Goal: Check status: Check status

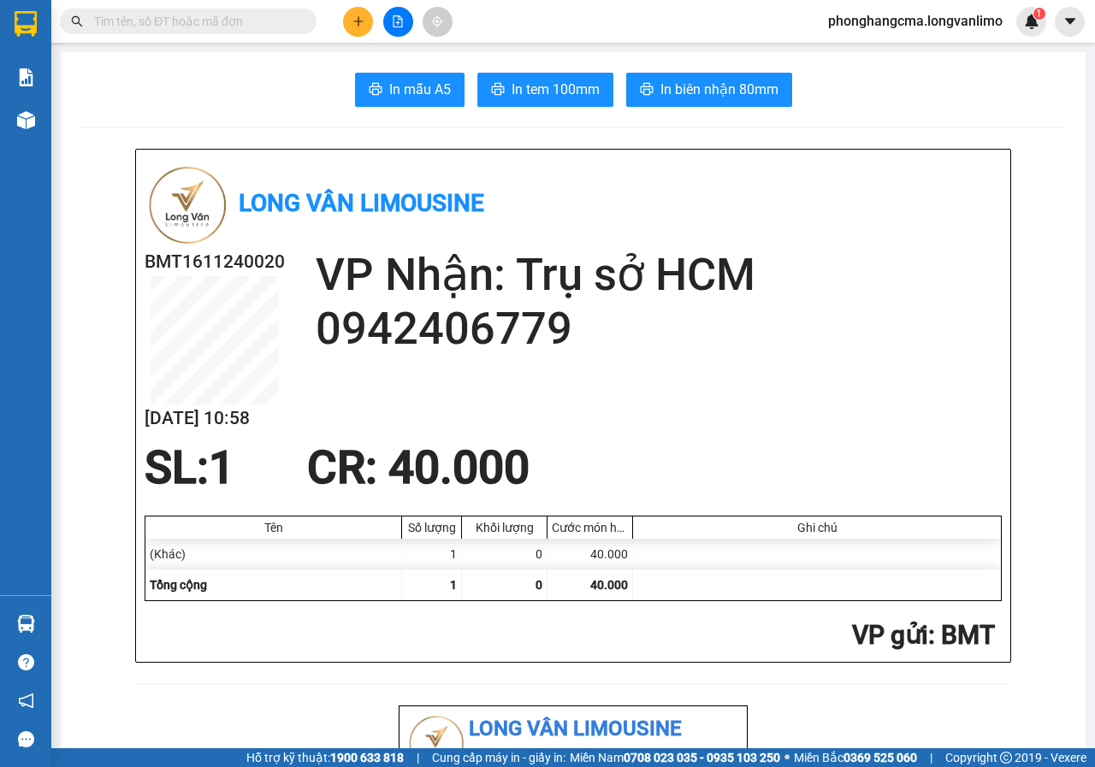
click at [232, 5] on div "Kết quả tìm kiếm ( 0 ) Bộ lọc No Data phonghangcma.longvanlimo 1" at bounding box center [547, 21] width 1095 height 43
drag, startPoint x: 230, startPoint y: 13, endPoint x: 225, endPoint y: 23, distance: 11.5
click at [227, 18] on input "text" at bounding box center [195, 21] width 202 height 19
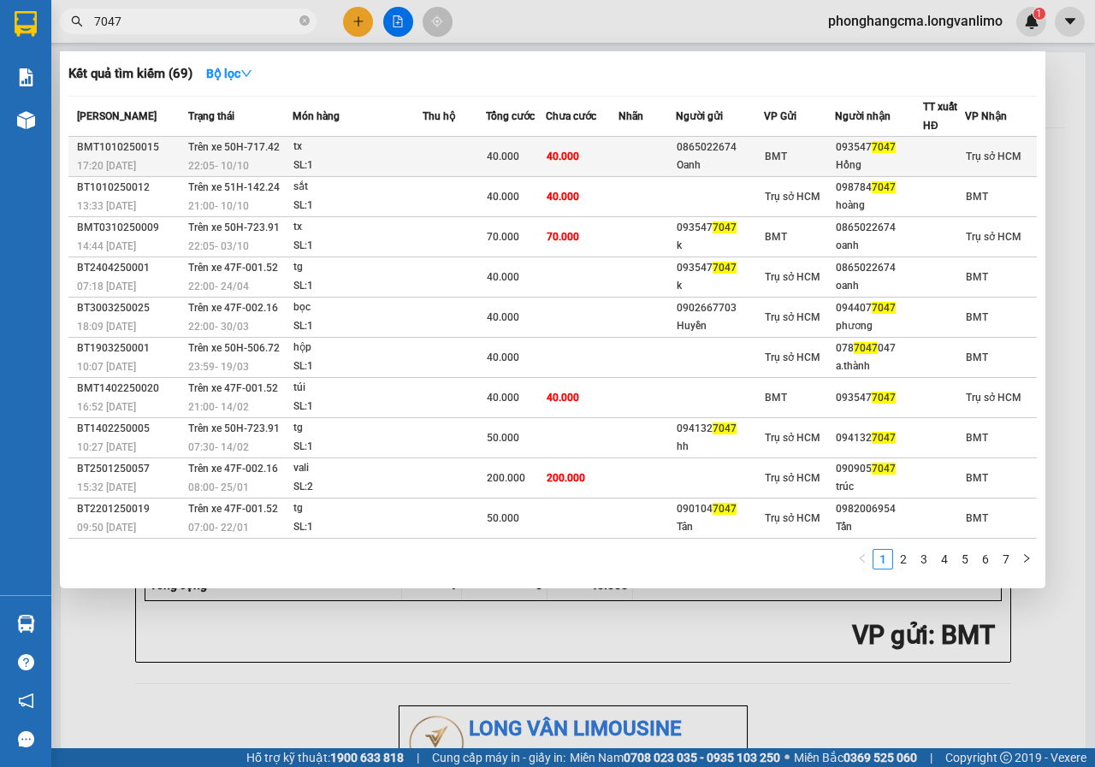
type input "7047"
click at [461, 162] on td at bounding box center [454, 157] width 63 height 40
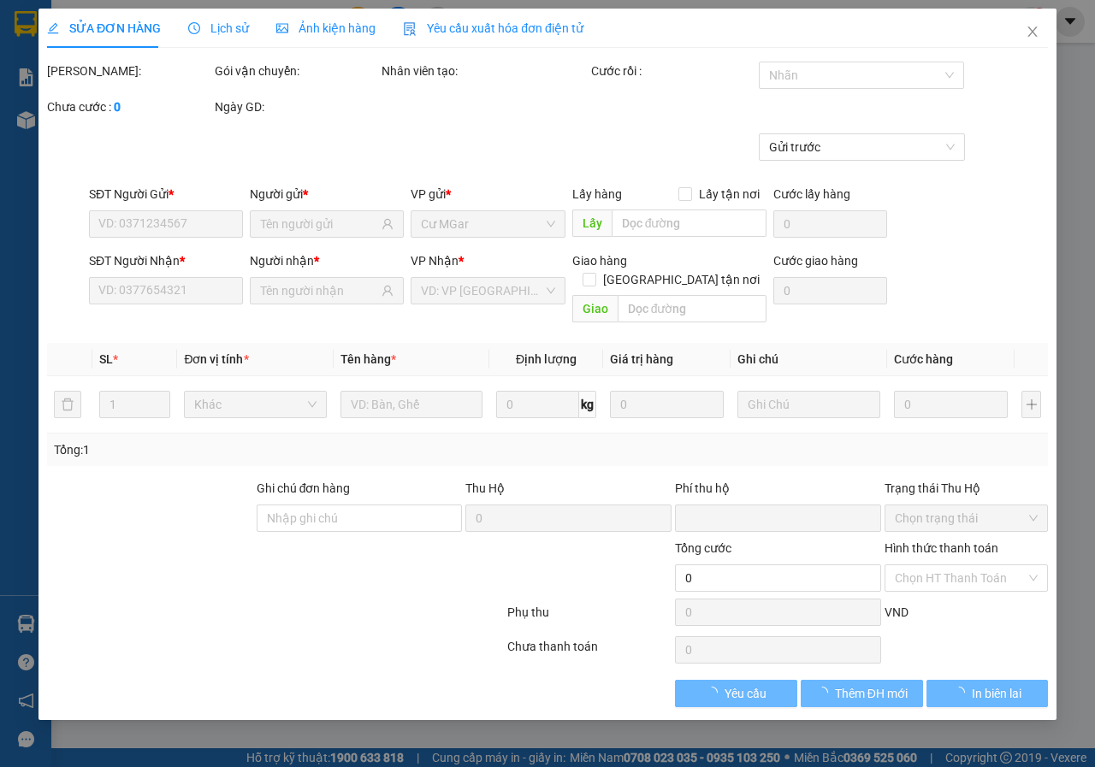
type input "0865022674"
type input "Oanh"
type input "0935477047"
type input "Hồng"
type input "0"
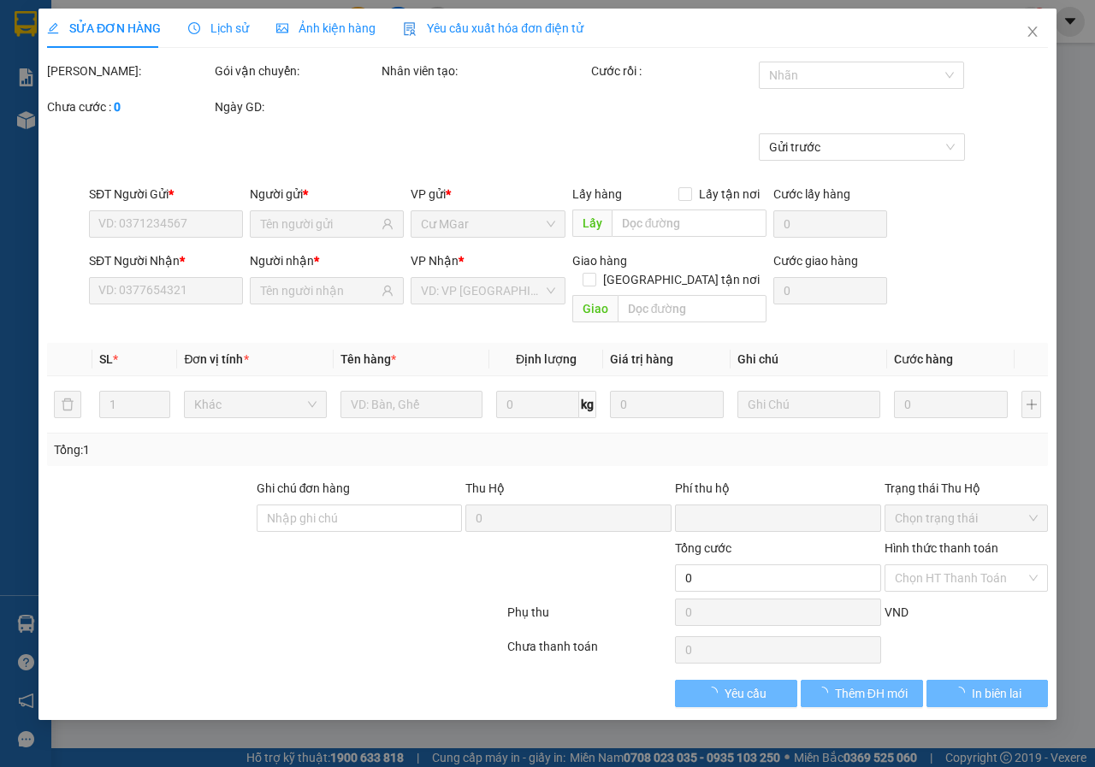
type input "40.000"
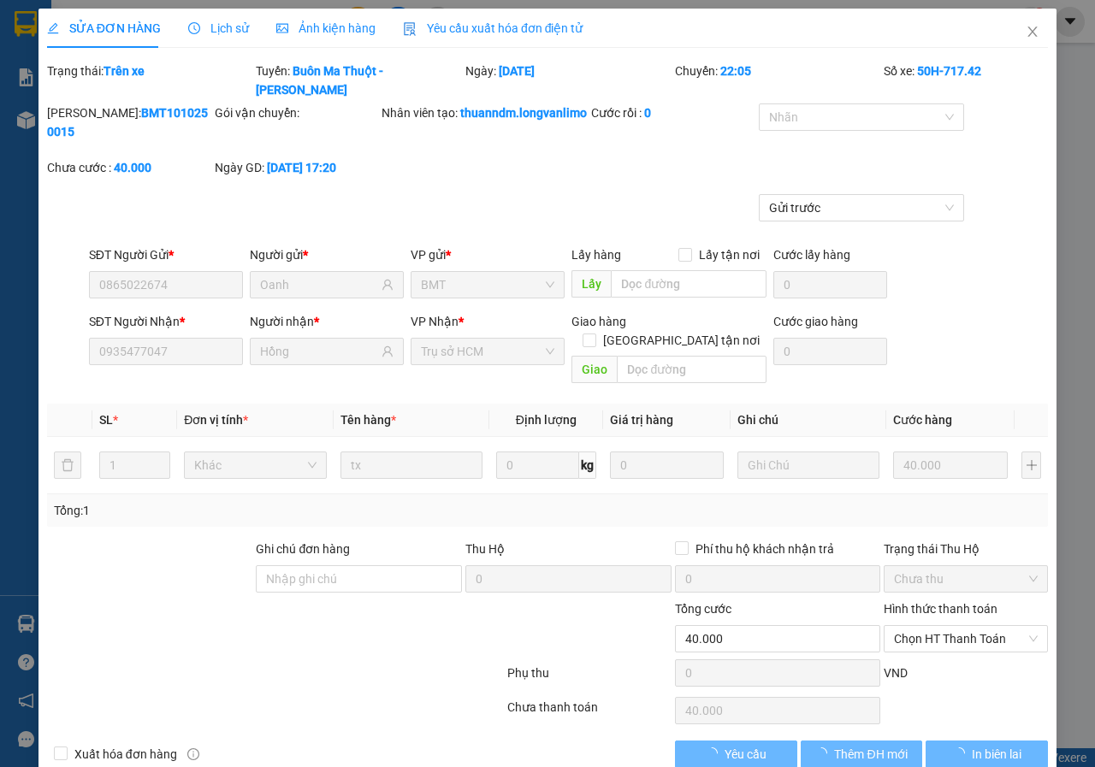
click at [305, 27] on span "Ảnh kiện hàng" at bounding box center [325, 28] width 99 height 14
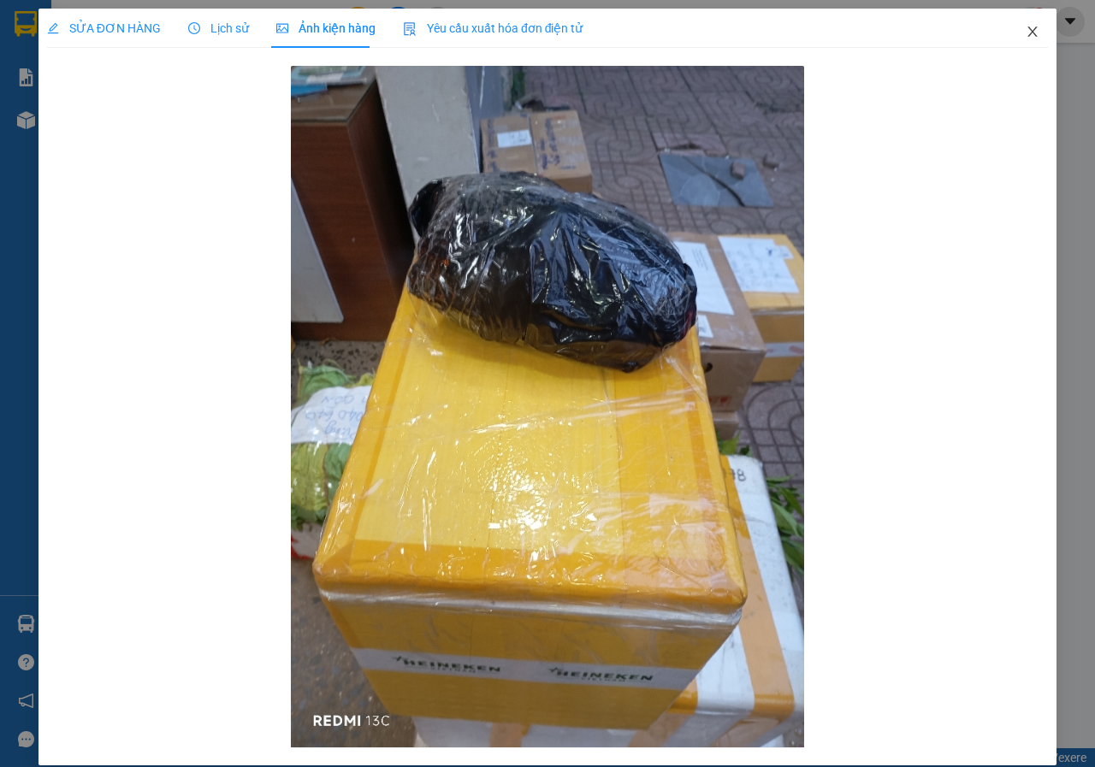
click at [1028, 37] on icon "close" at bounding box center [1032, 32] width 9 height 10
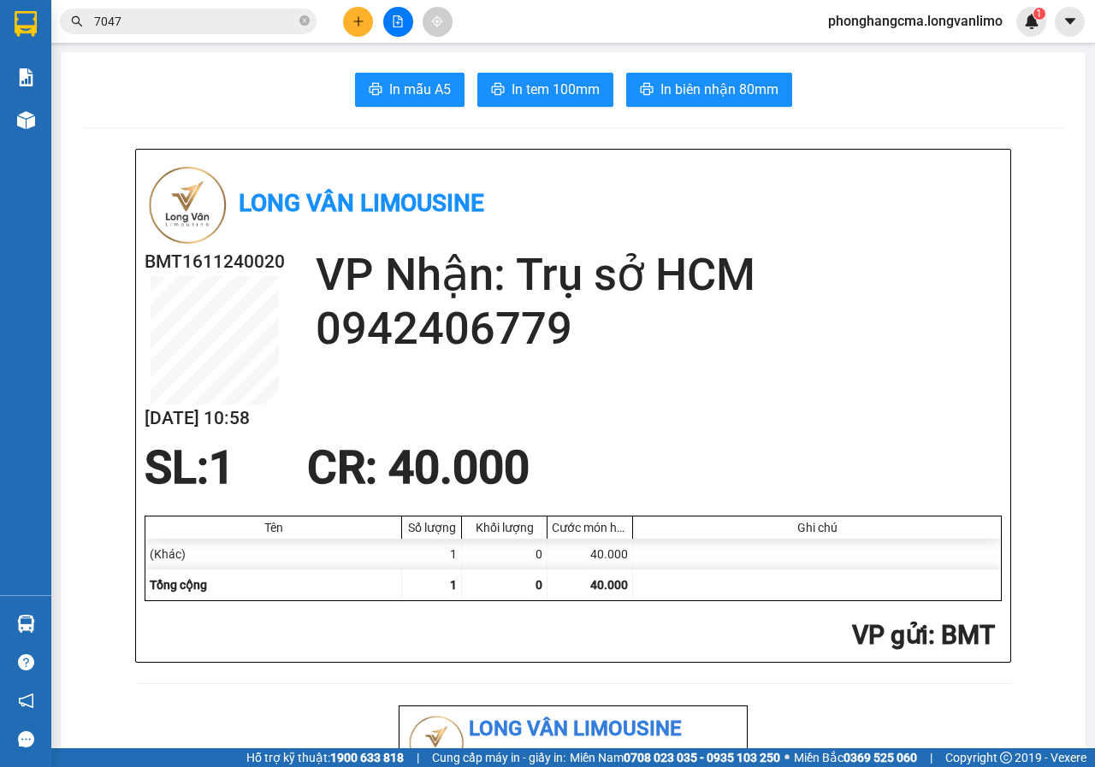
click at [231, 21] on input "7047" at bounding box center [195, 21] width 202 height 19
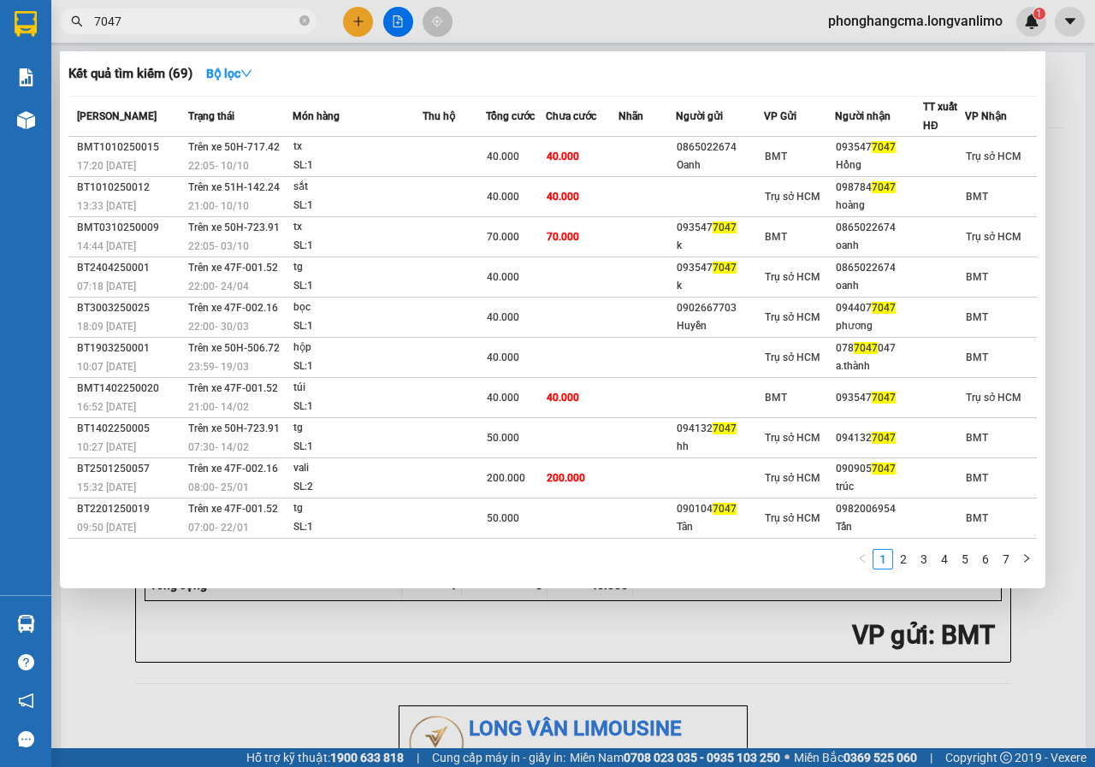
click at [122, 698] on div at bounding box center [547, 383] width 1095 height 767
